Goal: Information Seeking & Learning: Learn about a topic

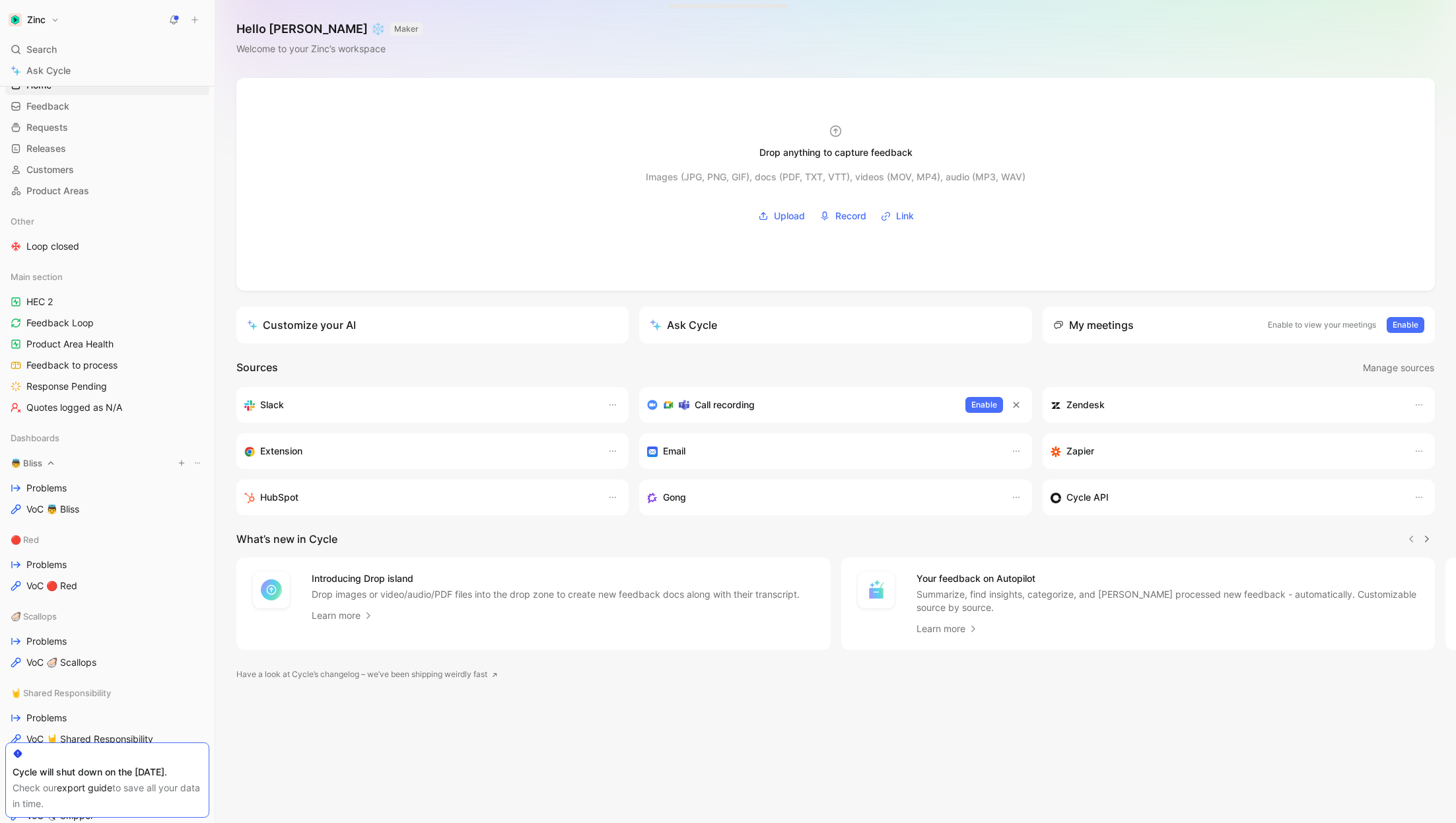
scroll to position [213, 0]
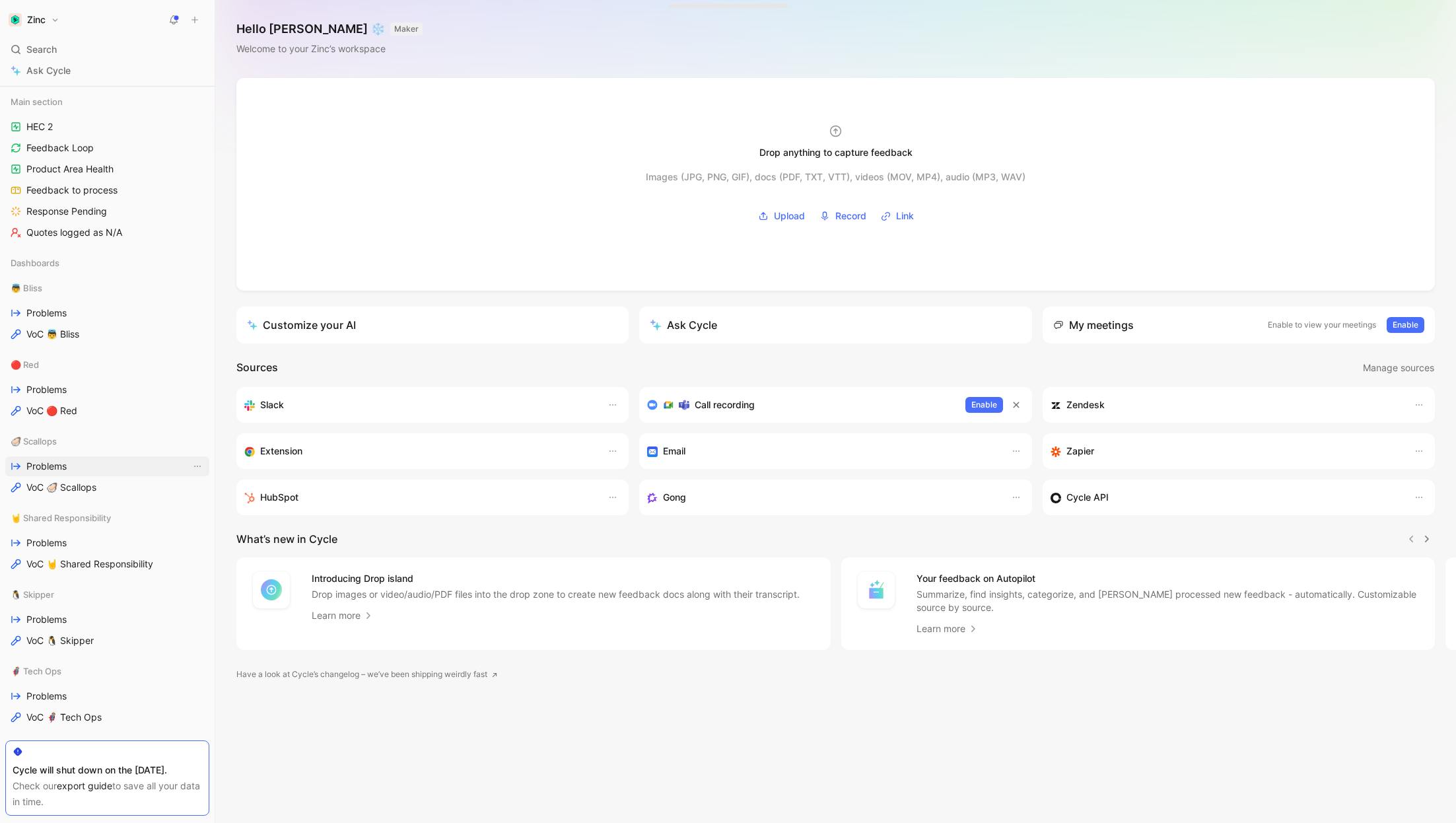
click at [48, 464] on span "Problems" at bounding box center [47, 466] width 40 height 13
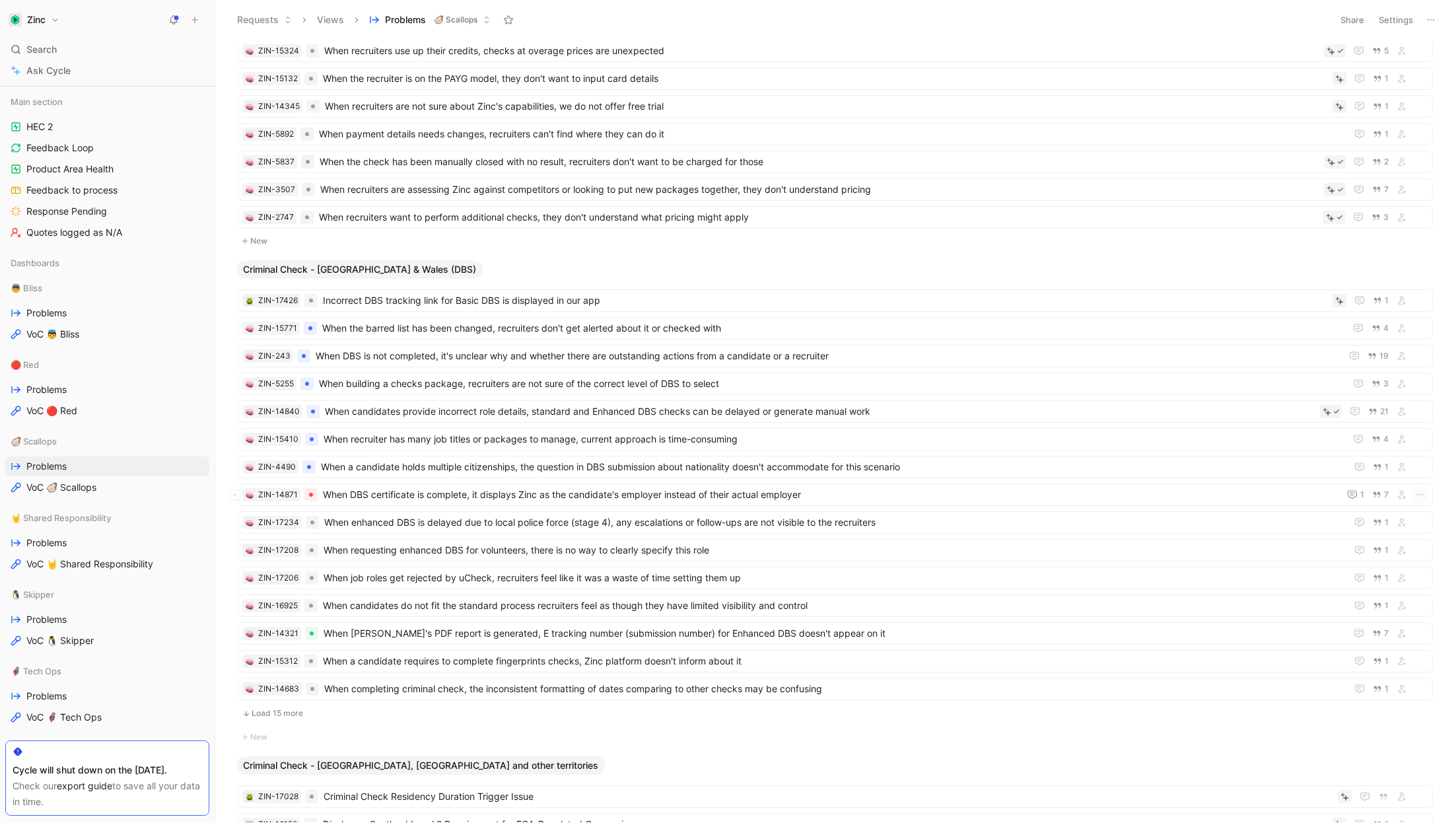
scroll to position [729, 0]
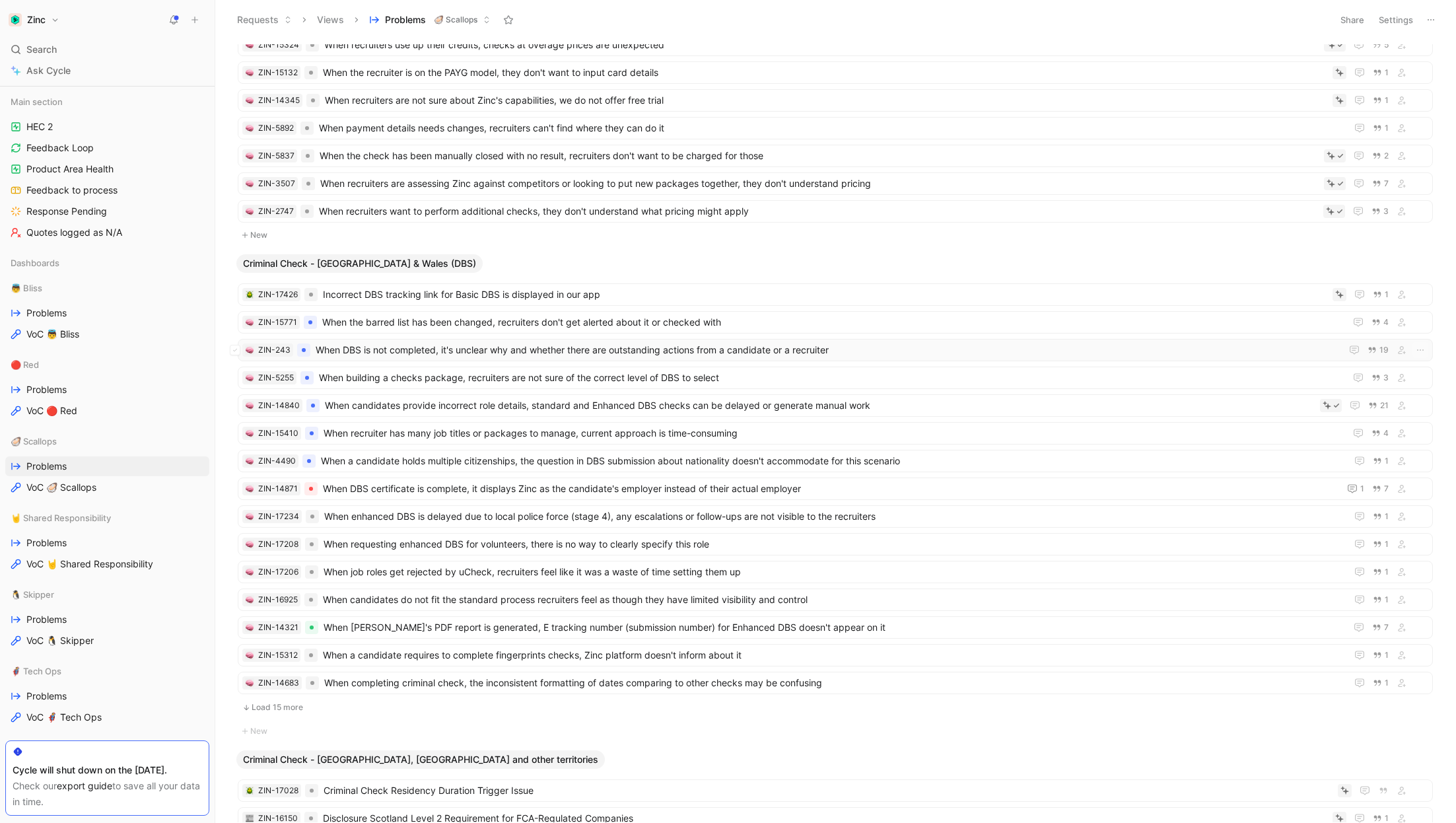
click at [453, 346] on span "When DBS is not completed, it's unclear why and whether there are outstanding a…" at bounding box center [825, 350] width 1020 height 16
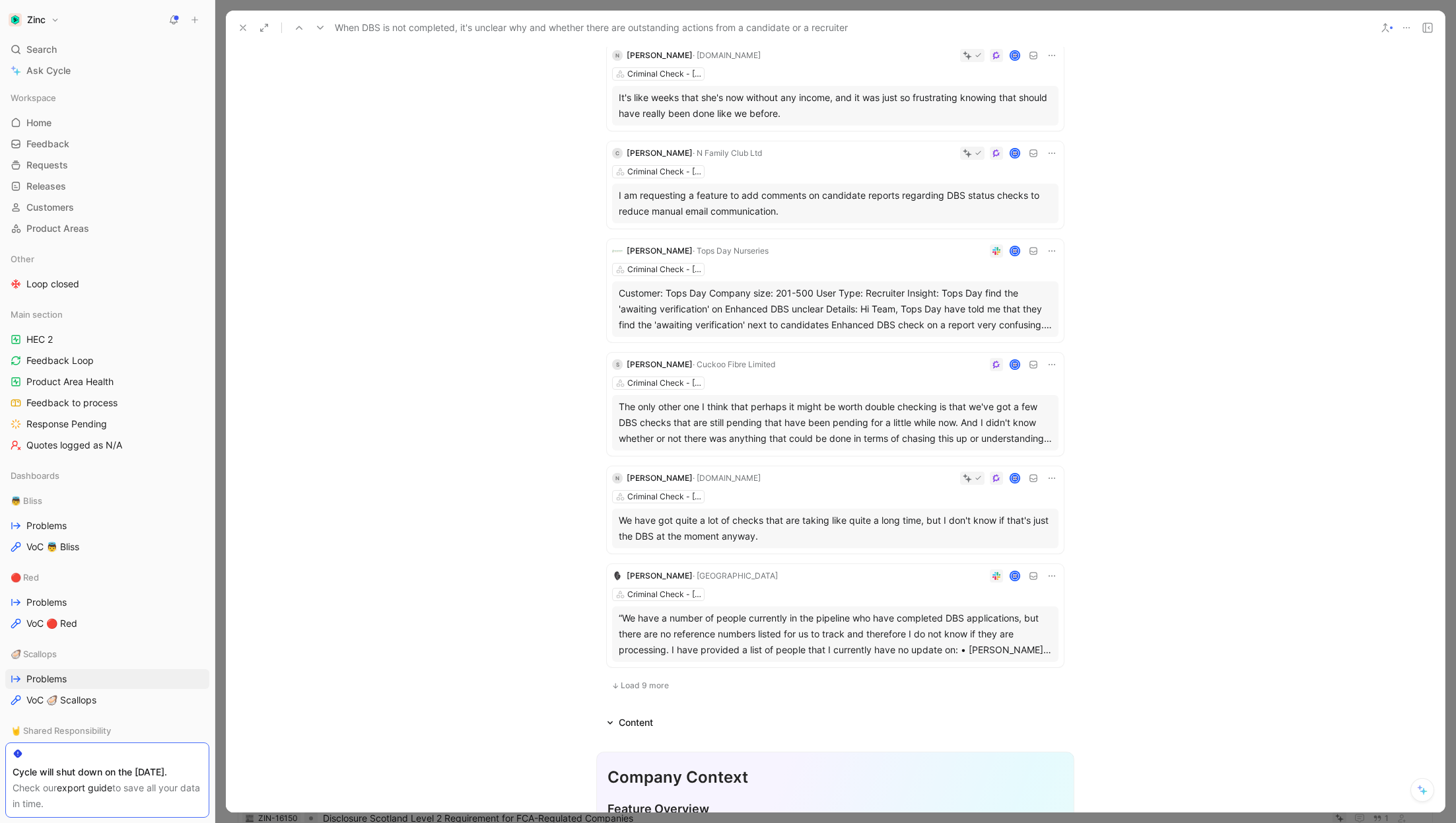
scroll to position [598, 0]
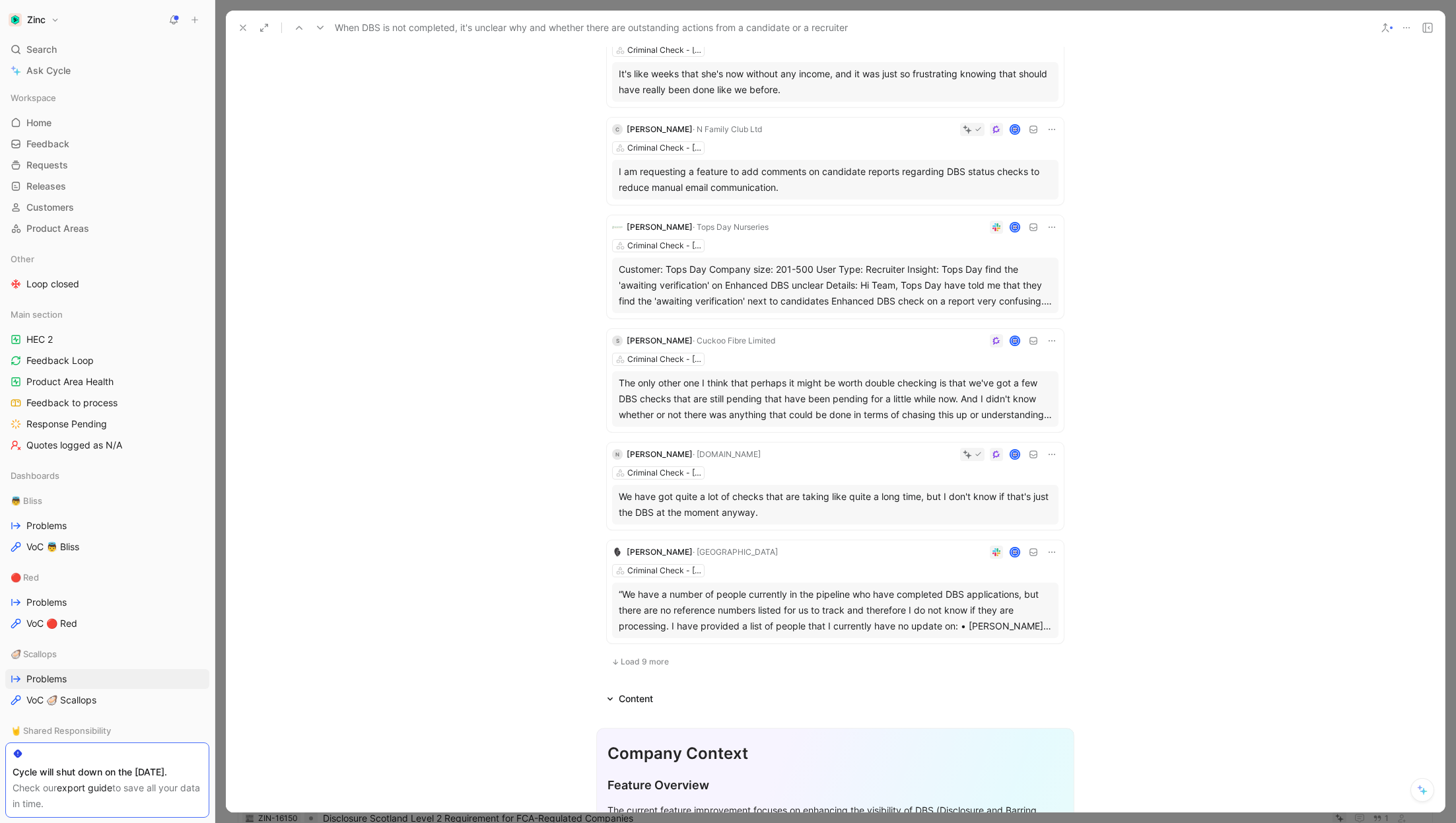
click at [627, 656] on span "Load 9 more" at bounding box center [645, 661] width 49 height 10
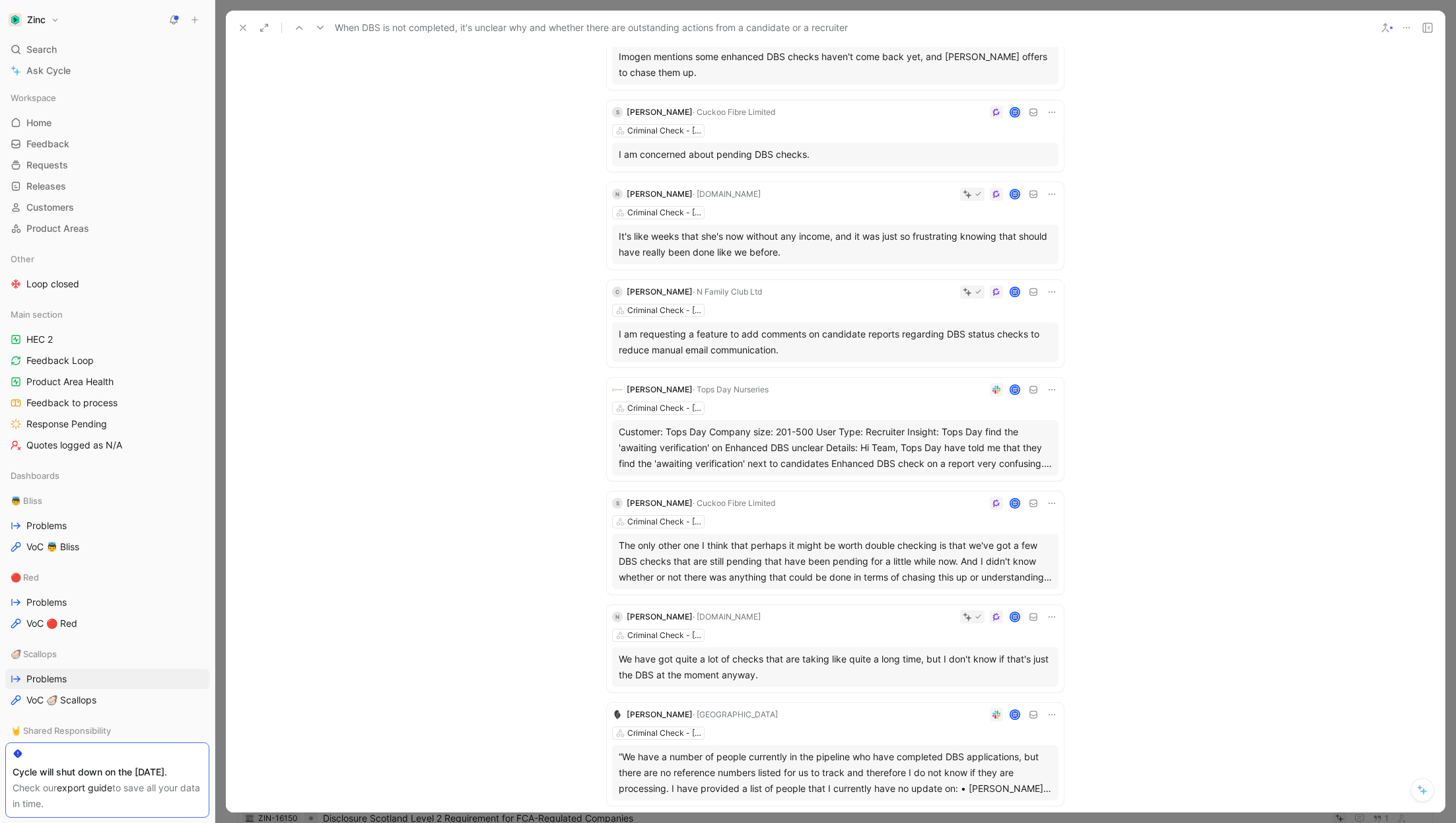
scroll to position [430, 0]
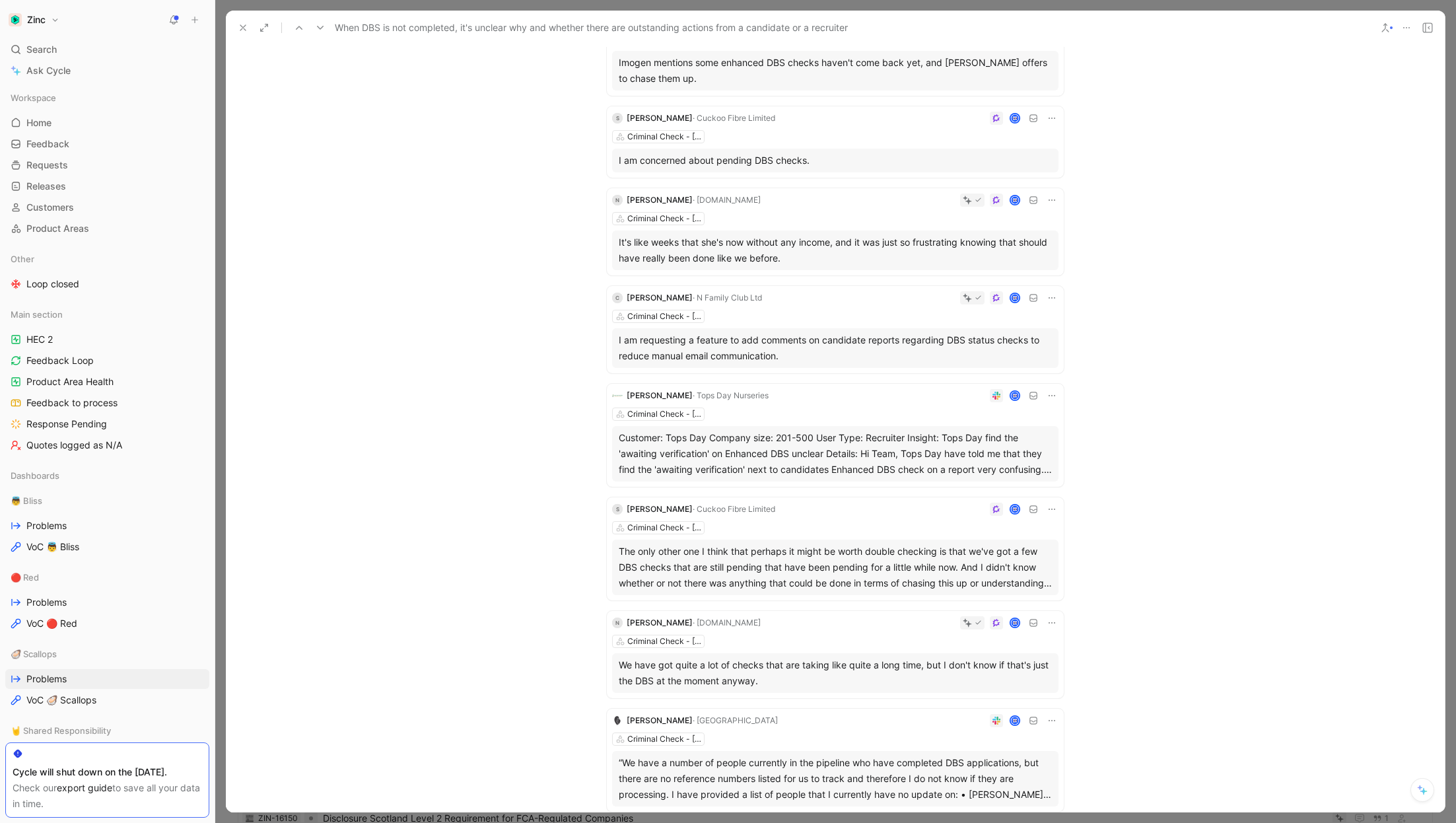
click at [854, 460] on div "Customer: Tops Day Company size: 201-500 User Type: Recruiter Insight: Tops Day…" at bounding box center [835, 454] width 433 height 48
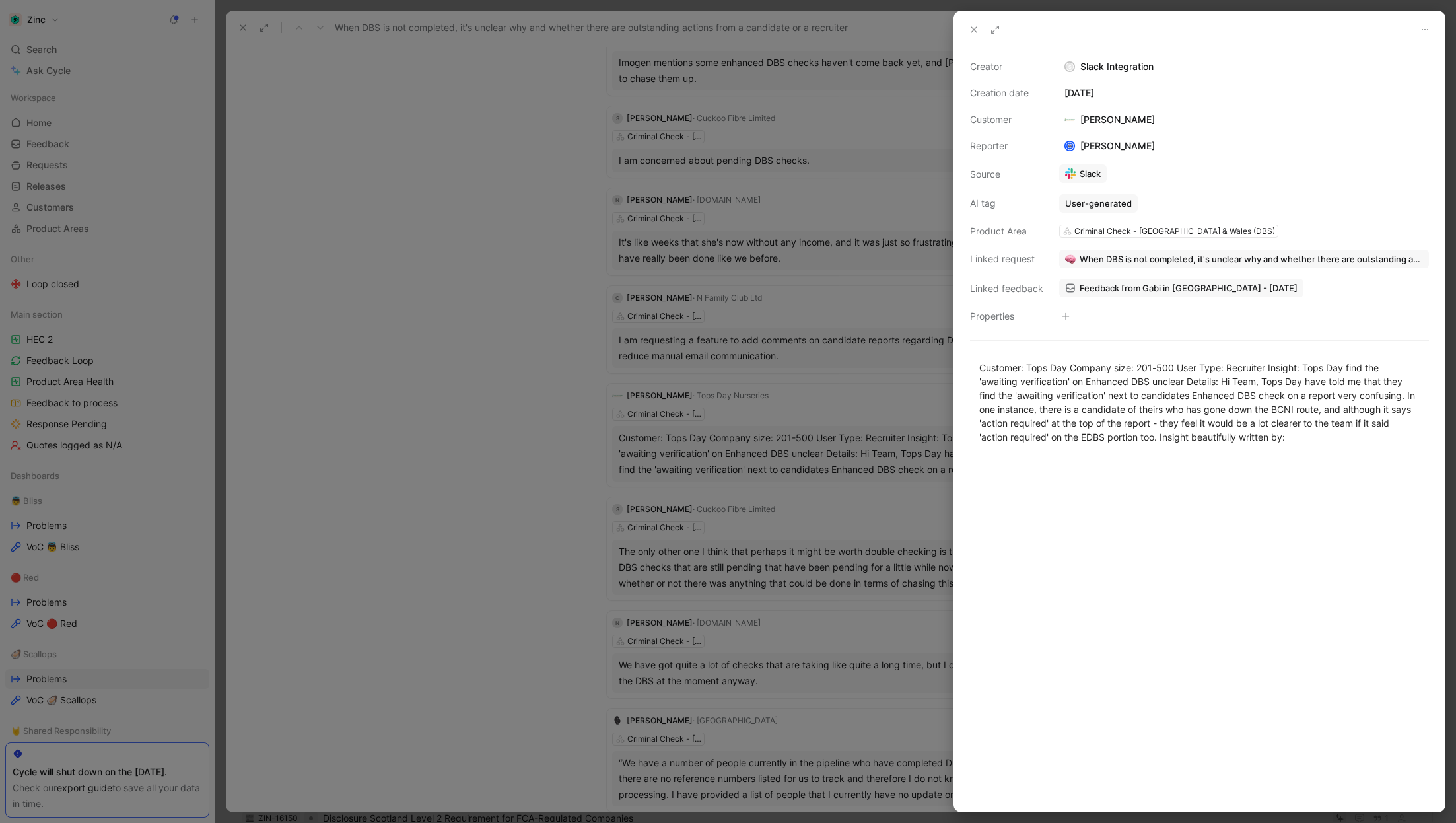
click at [514, 509] on div at bounding box center [728, 411] width 1456 height 823
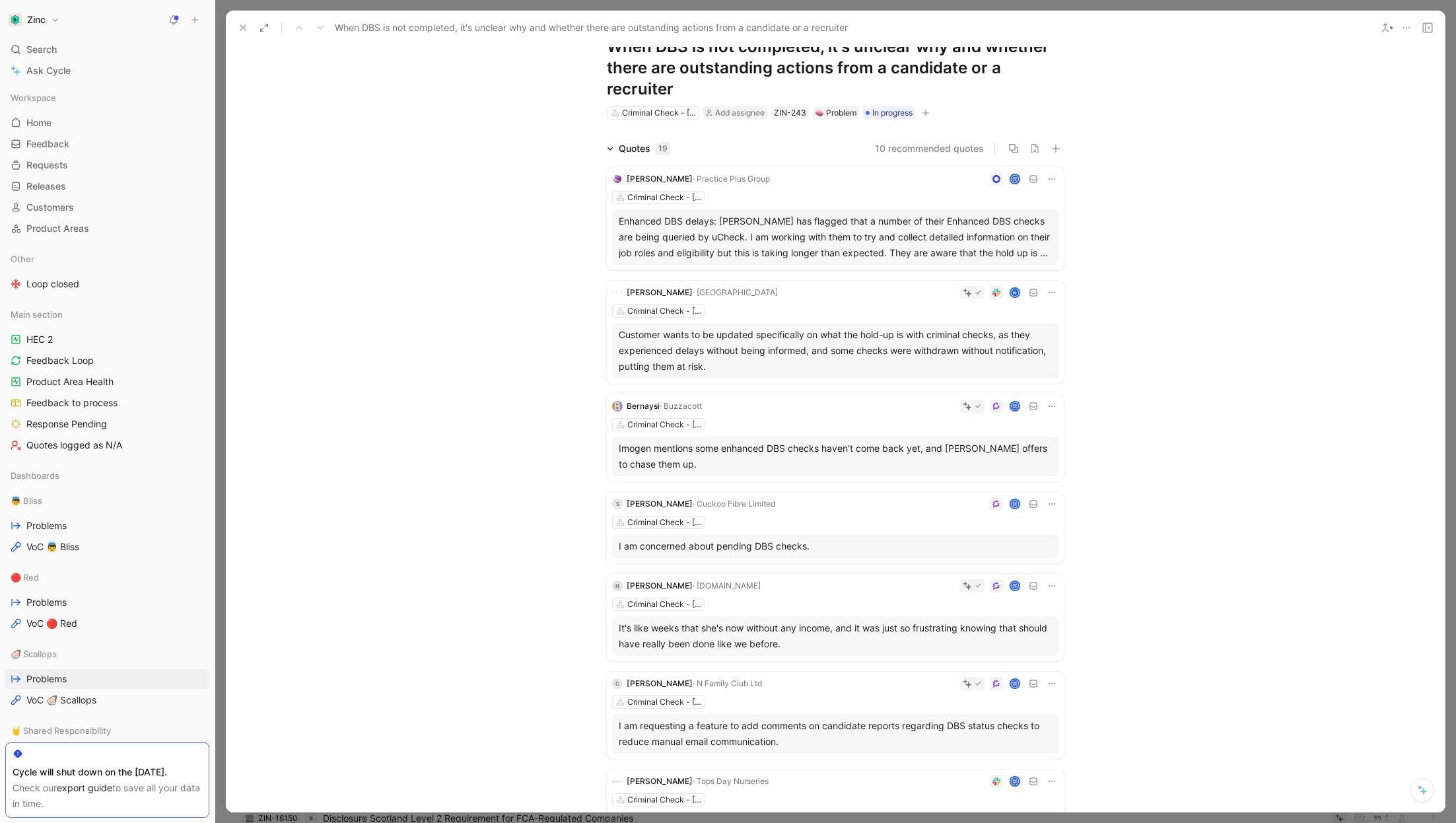
scroll to position [44, 0]
